Goal: Navigation & Orientation: Understand site structure

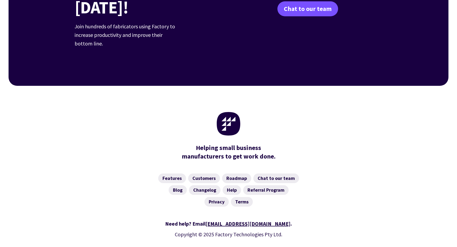
scroll to position [2073, 0]
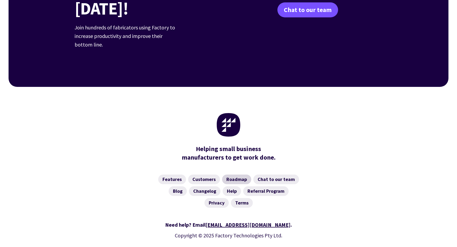
click at [229, 174] on link "Roadmap" at bounding box center [236, 179] width 29 height 10
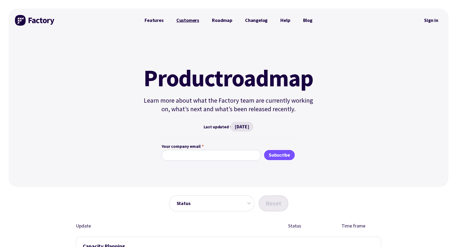
click at [189, 19] on link "Customers" at bounding box center [188, 20] width 36 height 11
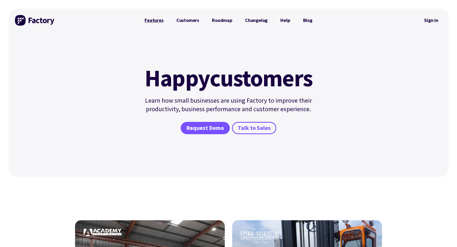
click at [146, 19] on link "Features" at bounding box center [154, 20] width 32 height 11
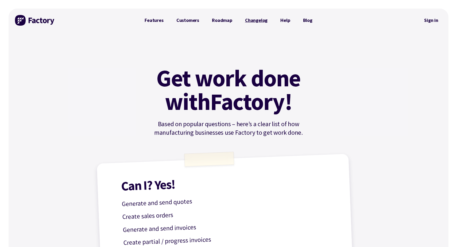
click at [263, 19] on link "Changelog" at bounding box center [256, 20] width 35 height 11
